Goal: Navigation & Orientation: Understand site structure

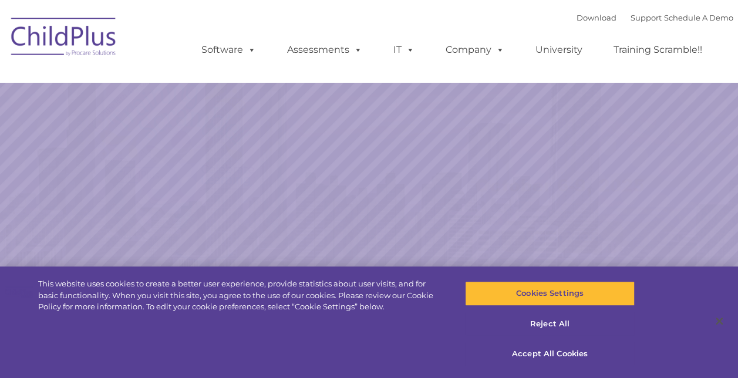
select select "MEDIUM"
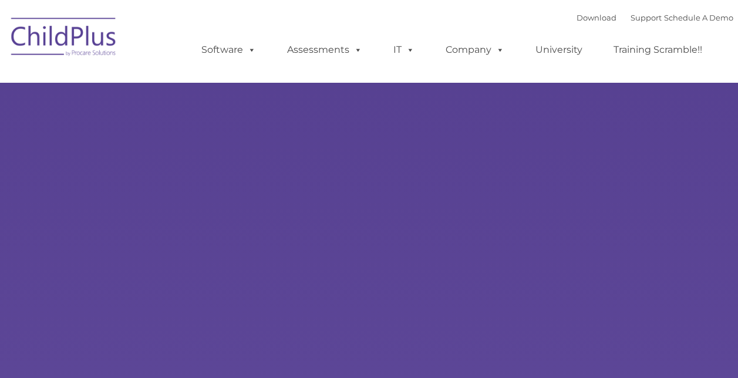
type input ""
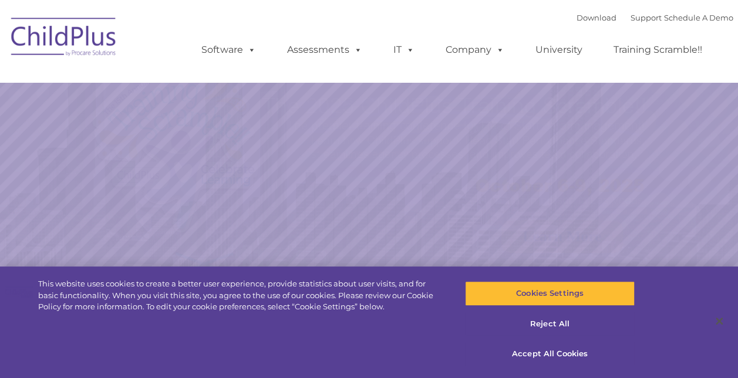
select select "MEDIUM"
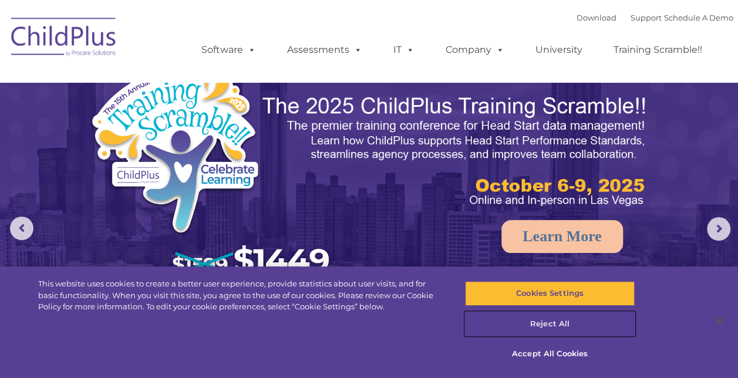
click at [549, 322] on button "Reject All" at bounding box center [550, 324] width 170 height 25
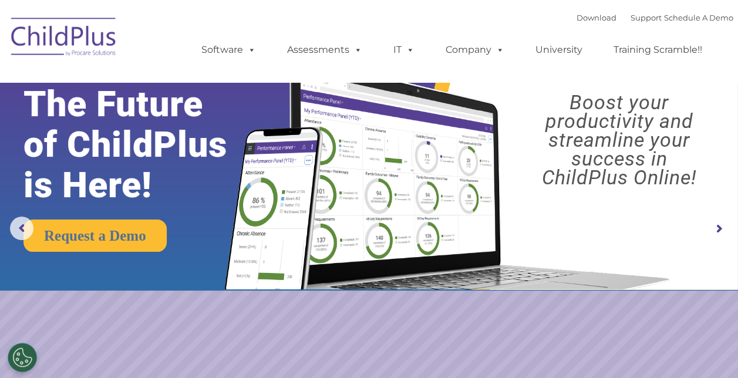
click at [93, 33] on img at bounding box center [63, 38] width 117 height 59
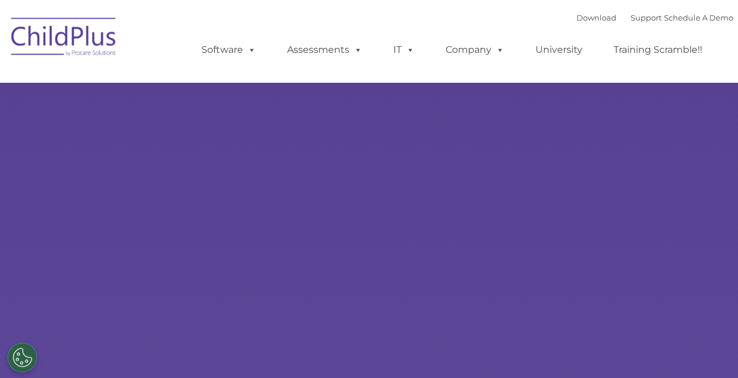
select select "MEDIUM"
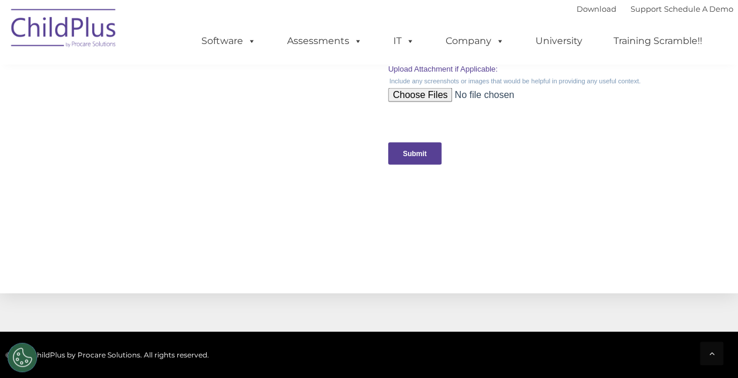
scroll to position [1213, 0]
click at [277, 55] on ul "Software ChildPlus: The original and most widely-used Head Start data managemen…" at bounding box center [456, 41] width 556 height 47
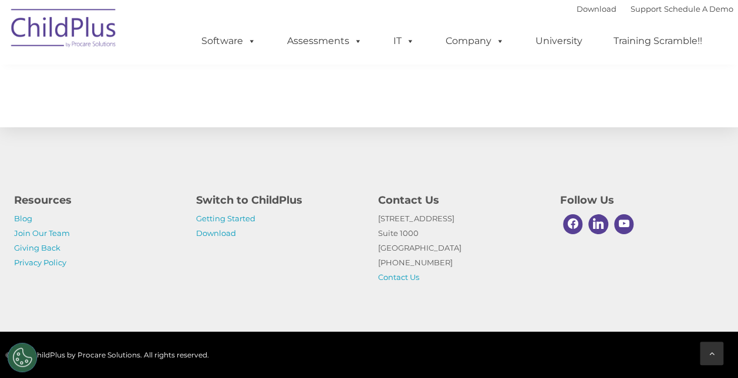
click at [712, 353] on icon at bounding box center [712, 353] width 5 height 8
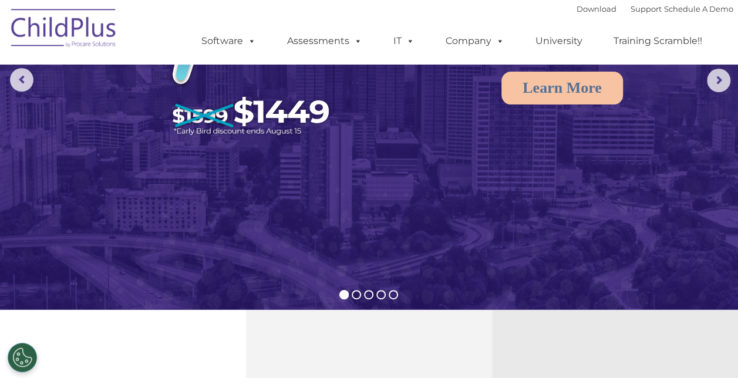
scroll to position [0, 0]
